Goal: Task Accomplishment & Management: Complete application form

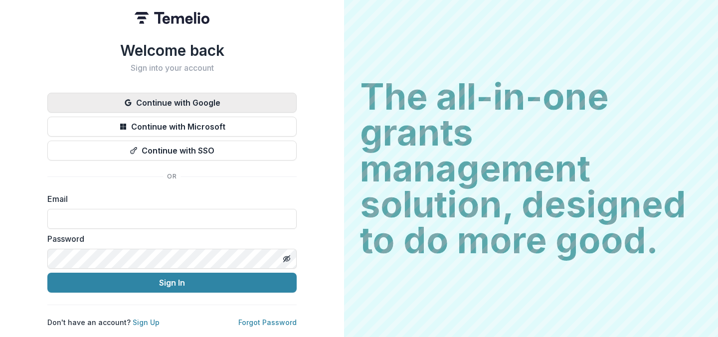
click at [217, 93] on button "Continue with Google" at bounding box center [171, 103] width 249 height 20
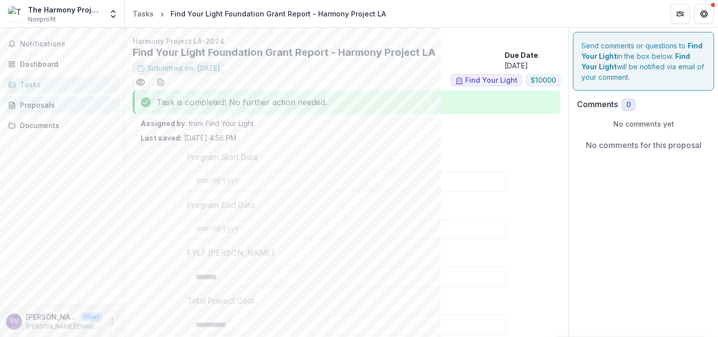
click at [47, 105] on div "Proposals" at bounding box center [66, 105] width 92 height 10
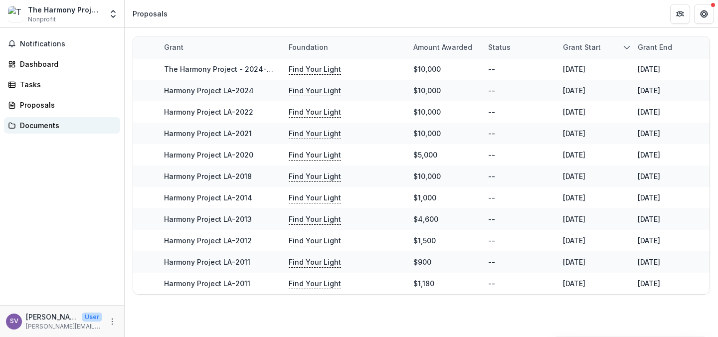
click at [53, 119] on link "Documents" at bounding box center [62, 125] width 116 height 16
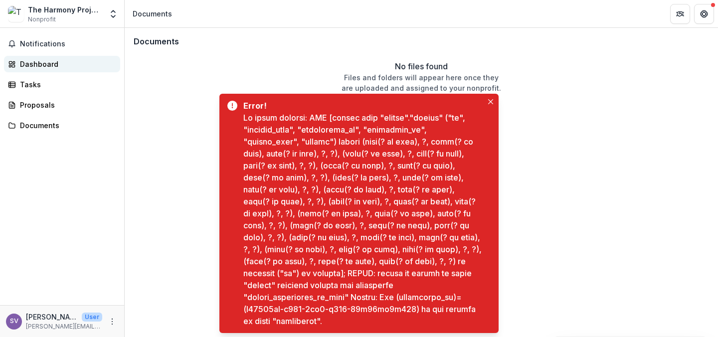
click at [65, 63] on div "Dashboard" at bounding box center [66, 64] width 92 height 10
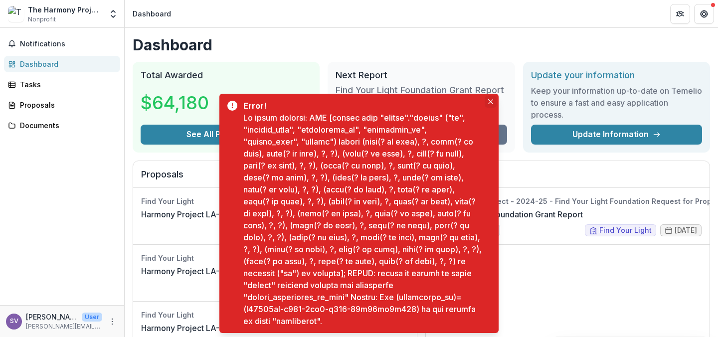
click at [492, 105] on button "Close" at bounding box center [491, 102] width 12 height 12
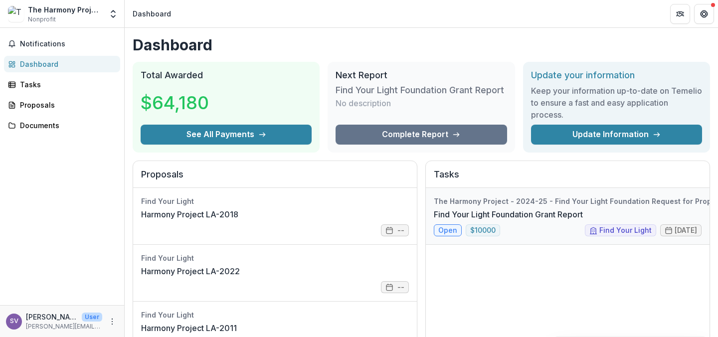
click at [541, 209] on link "Find Your Light Foundation Grant Report" at bounding box center [508, 215] width 149 height 12
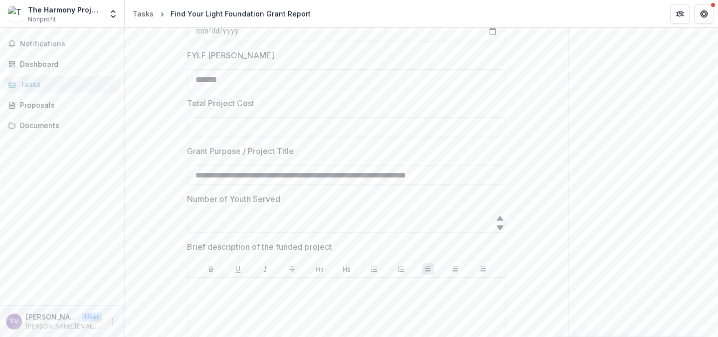
scroll to position [160, 0]
click at [273, 121] on input "Total Project Cost" at bounding box center [346, 125] width 319 height 20
paste input "**********"
type input "**********"
click at [258, 225] on input "Number of Youth Served" at bounding box center [346, 221] width 319 height 20
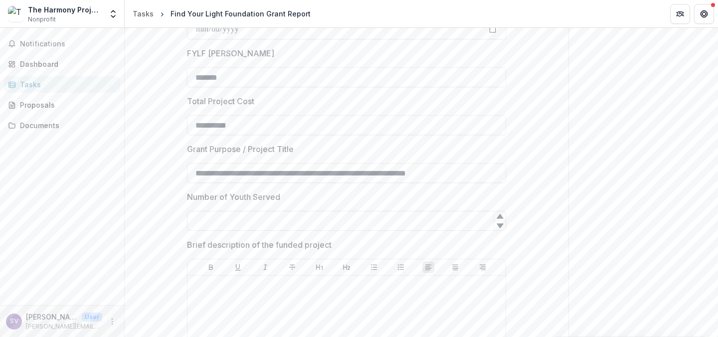
paste input "****"
type input "****"
click at [260, 285] on p at bounding box center [347, 285] width 310 height 11
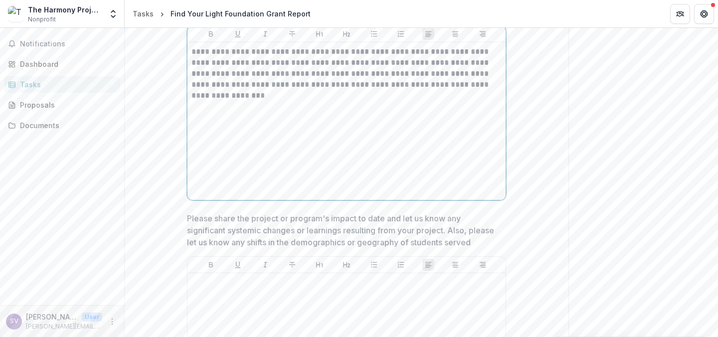
scroll to position [388, 0]
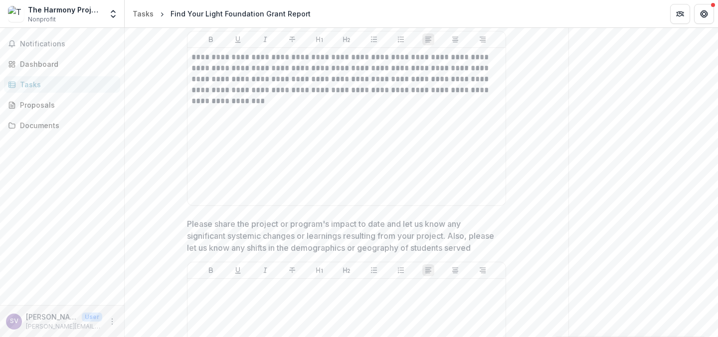
drag, startPoint x: 714, startPoint y: 118, endPoint x: 717, endPoint y: 138, distance: 20.2
click at [717, 138] on div "**********" at bounding box center [422, 182] width 594 height 309
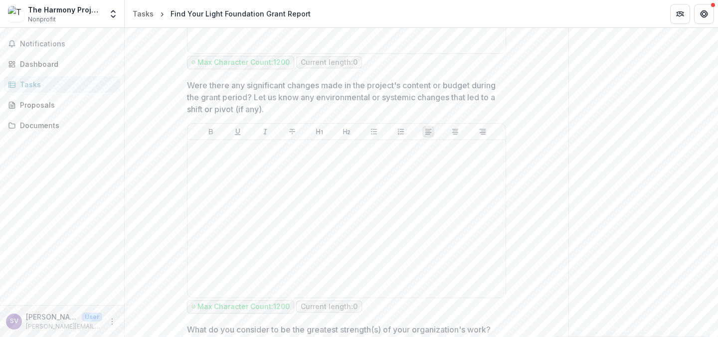
scroll to position [772, 0]
click at [330, 171] on div at bounding box center [347, 218] width 310 height 150
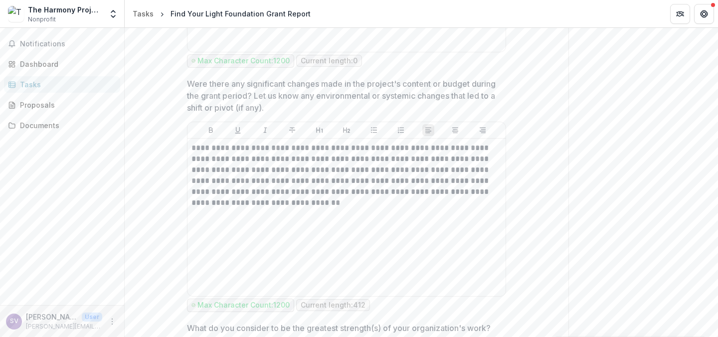
drag, startPoint x: 714, startPoint y: 172, endPoint x: 712, endPoint y: 198, distance: 25.5
click at [712, 198] on div "Send comments or questions to Find Your Light in the box below. Find Your Light…" at bounding box center [643, 320] width 149 height 2129
drag, startPoint x: 714, startPoint y: 179, endPoint x: 714, endPoint y: 221, distance: 41.9
click at [714, 221] on div "Send comments or questions to Find Your Light in the box below. Find Your Light…" at bounding box center [643, 320] width 149 height 2129
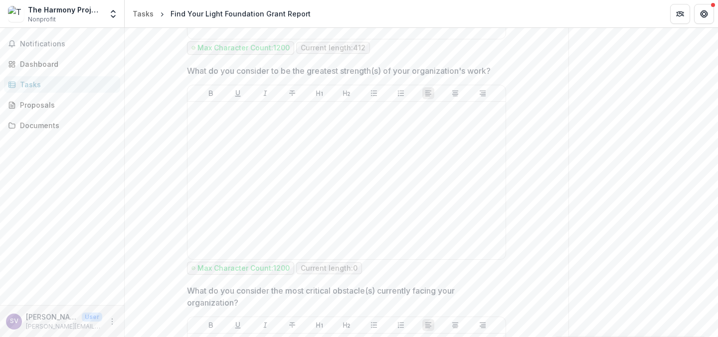
scroll to position [1021, 0]
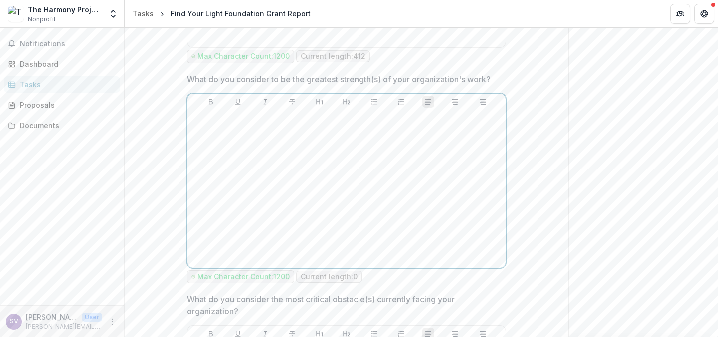
click at [337, 192] on div at bounding box center [347, 189] width 310 height 150
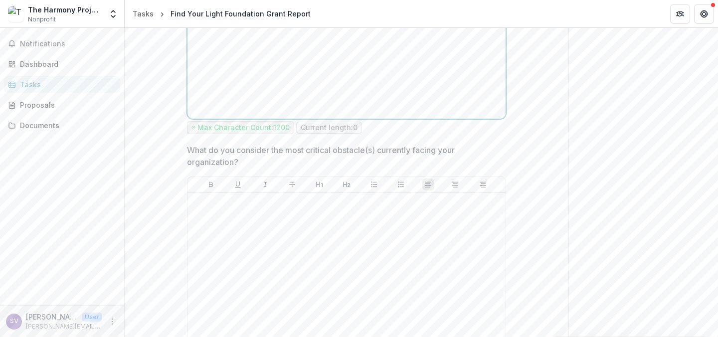
scroll to position [1231, 0]
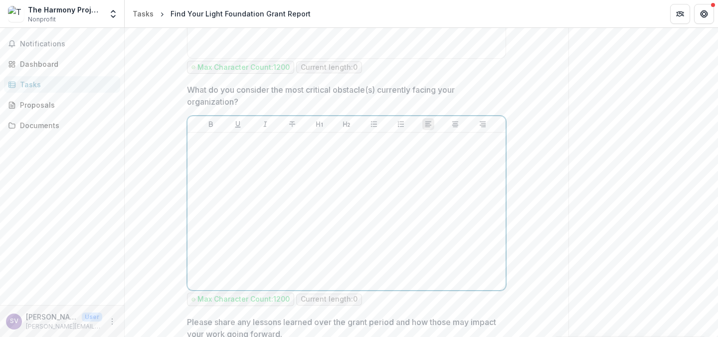
click at [390, 221] on div at bounding box center [347, 212] width 310 height 150
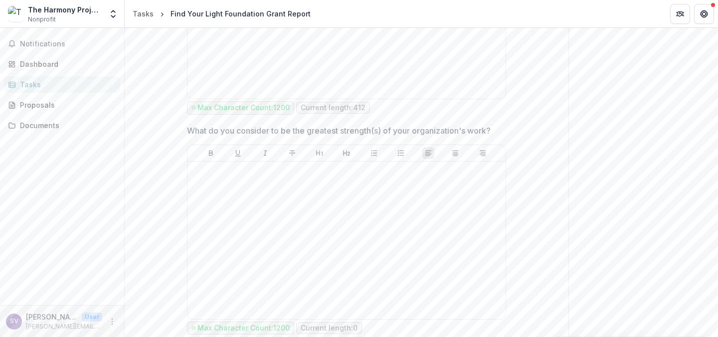
scroll to position [964, 0]
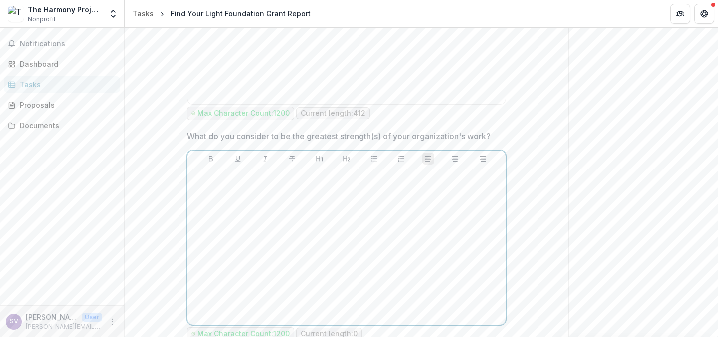
click at [378, 213] on div at bounding box center [347, 246] width 310 height 150
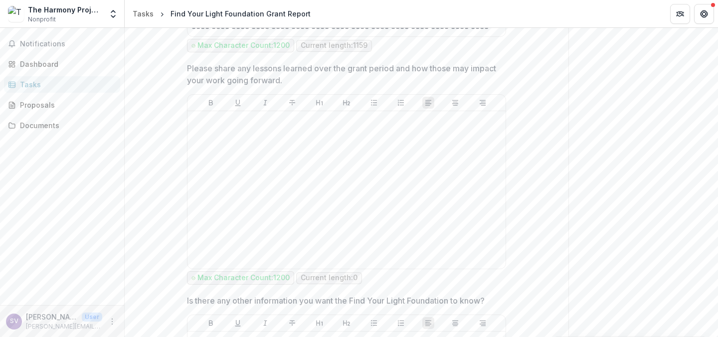
scroll to position [1532, 0]
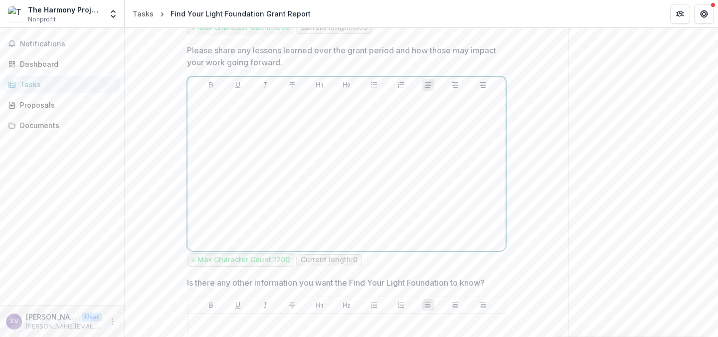
click at [309, 127] on div at bounding box center [347, 172] width 310 height 150
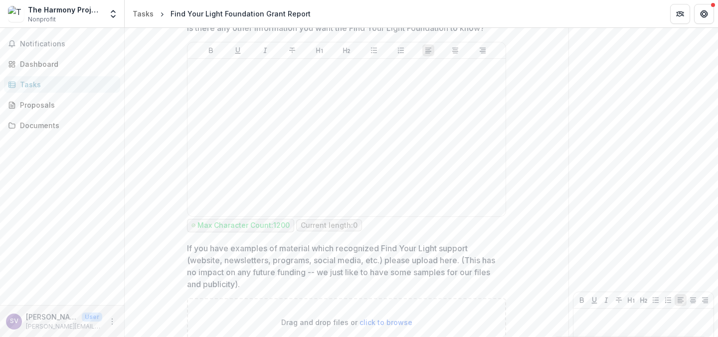
scroll to position [1833, 0]
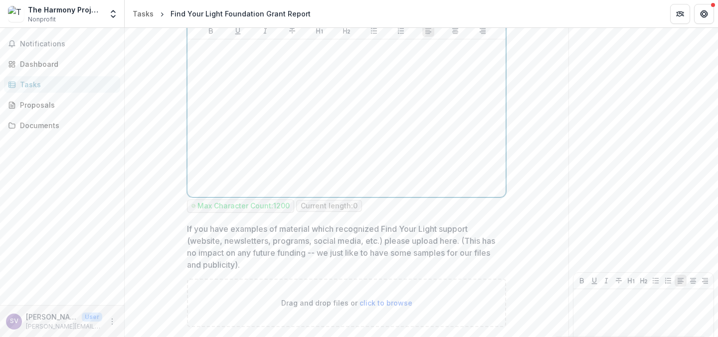
click at [312, 126] on div at bounding box center [347, 118] width 310 height 150
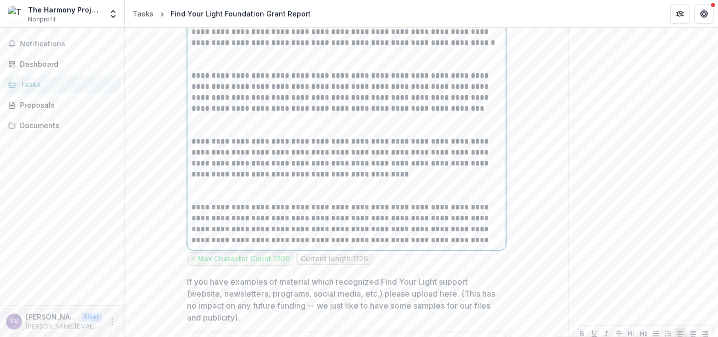
scroll to position [1929, 0]
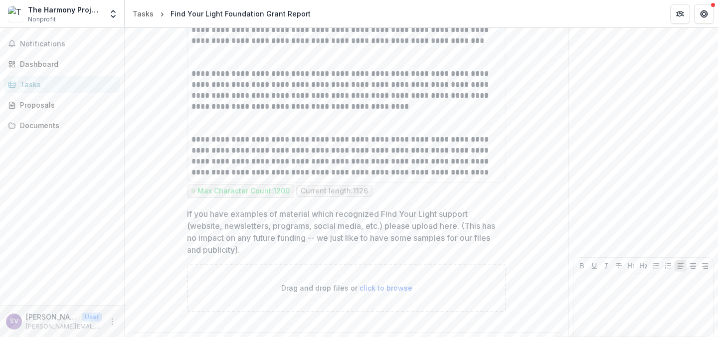
click at [361, 289] on span "click to browse" at bounding box center [386, 288] width 53 height 8
type input "**********"
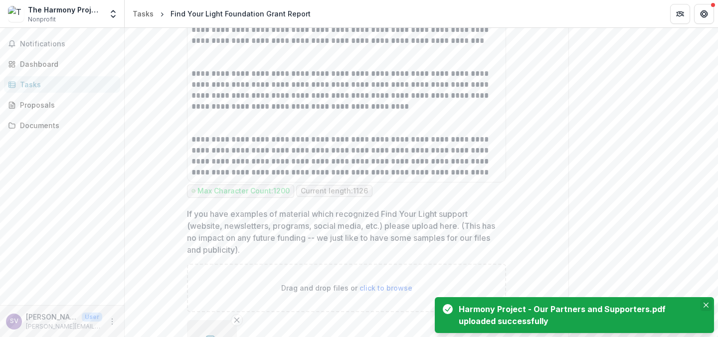
click at [707, 303] on icon "Close" at bounding box center [706, 305] width 5 height 5
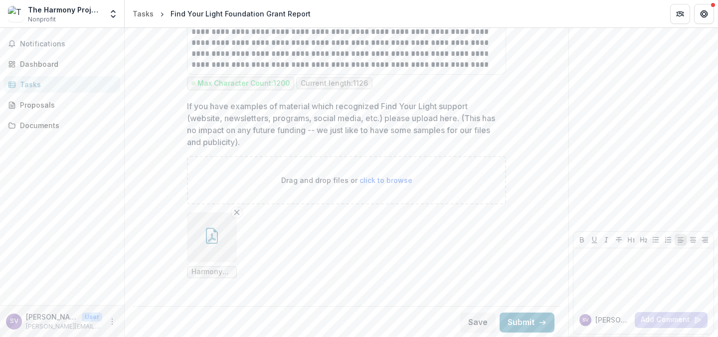
scroll to position [2038, 0]
click at [471, 321] on button "Save" at bounding box center [477, 321] width 35 height 20
